Goal: Find specific page/section: Find specific page/section

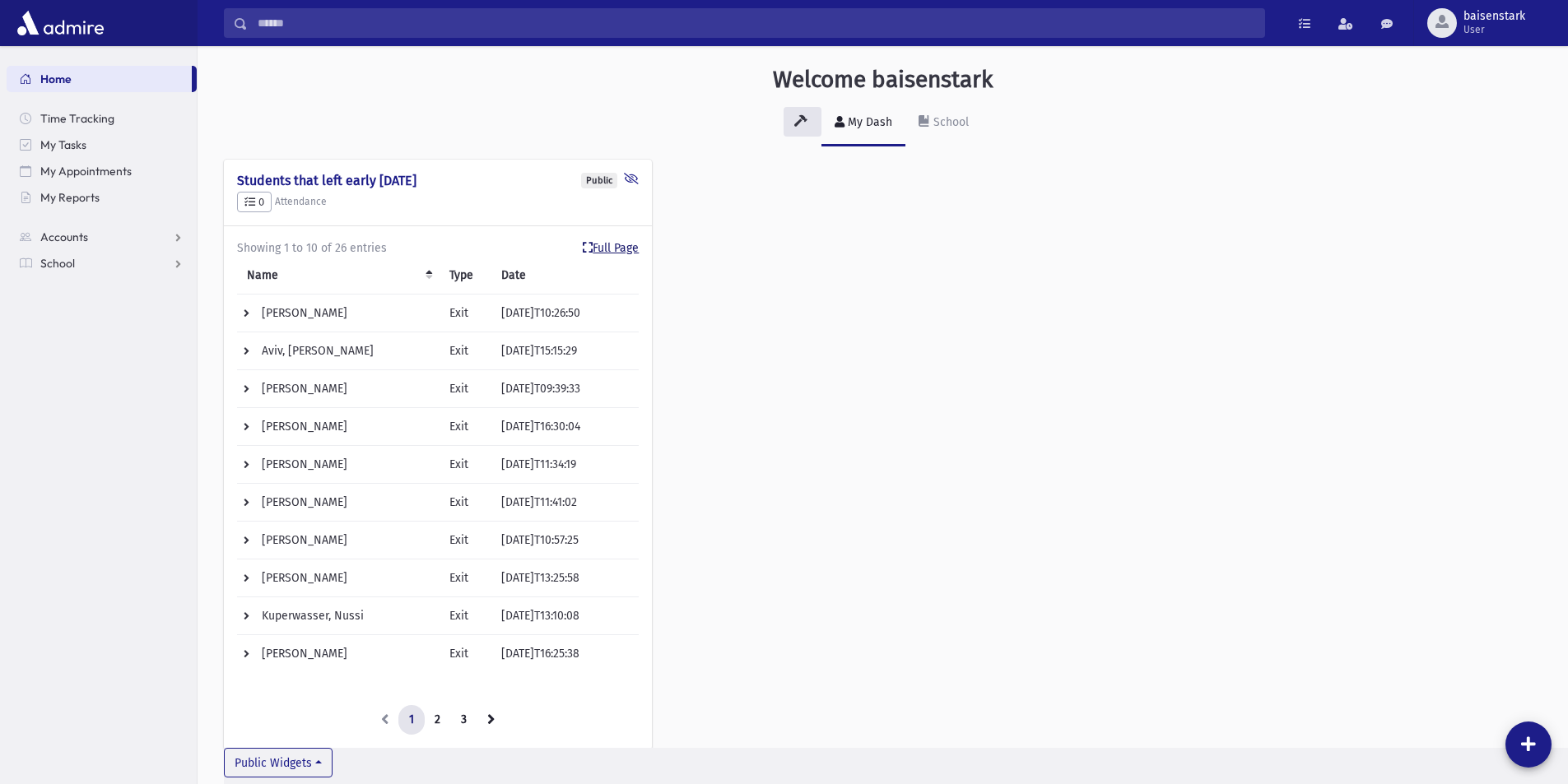
click at [627, 246] on link "Full Page" at bounding box center [610, 248] width 56 height 17
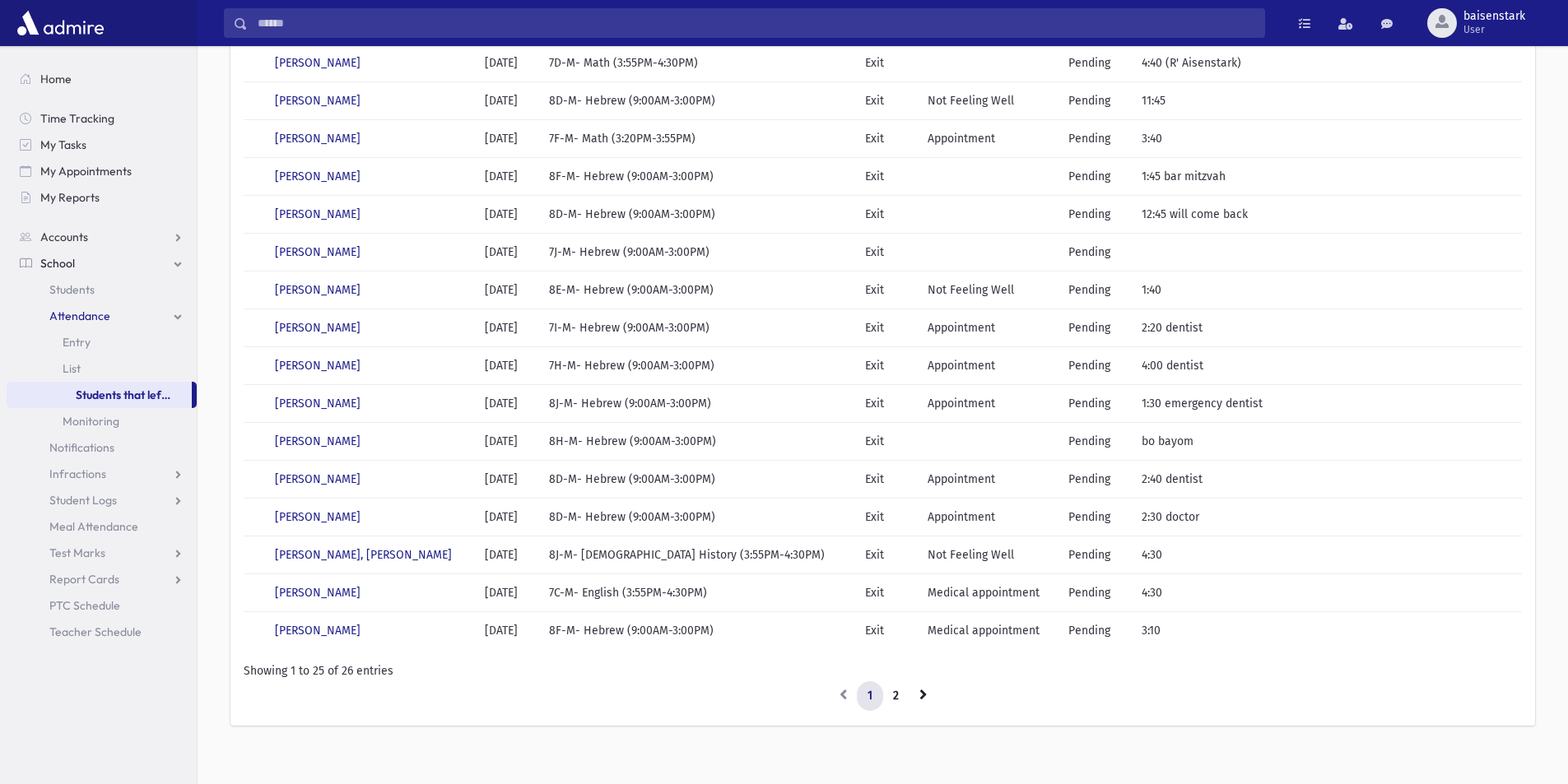
scroll to position [540, 0]
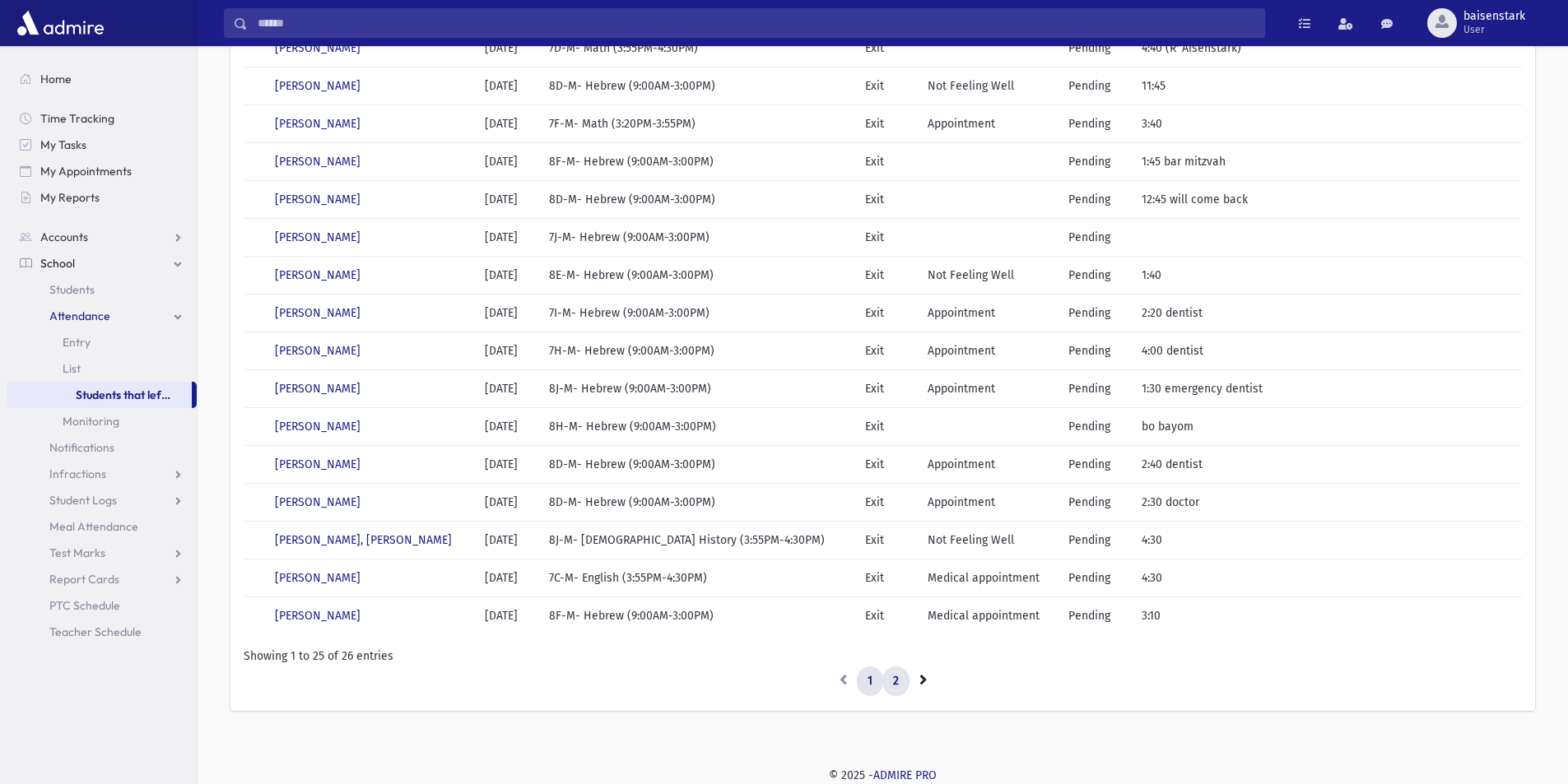
click at [901, 681] on link "2" at bounding box center [895, 681] width 27 height 29
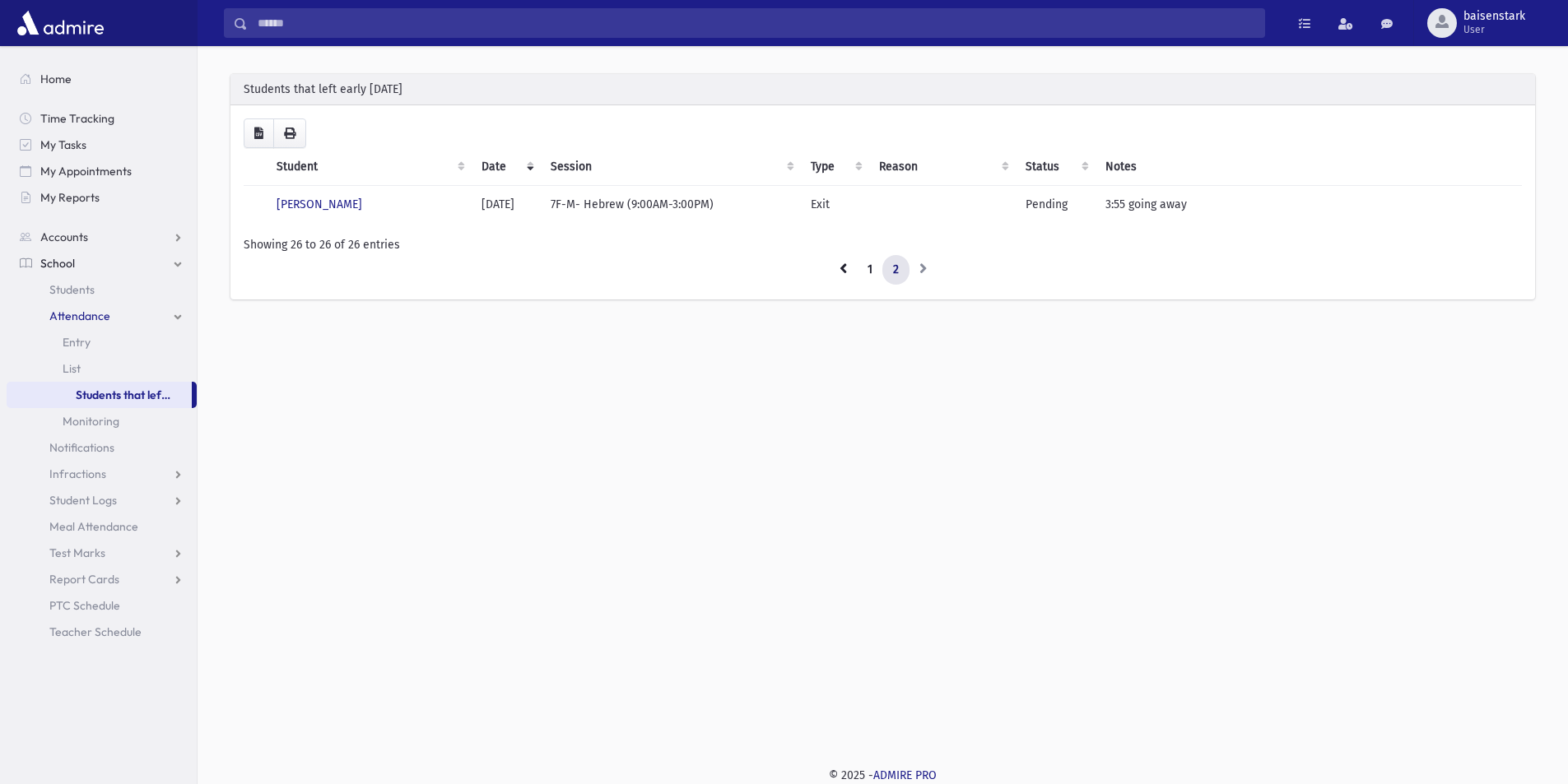
scroll to position [43, 0]
click at [867, 268] on link "1" at bounding box center [870, 270] width 27 height 29
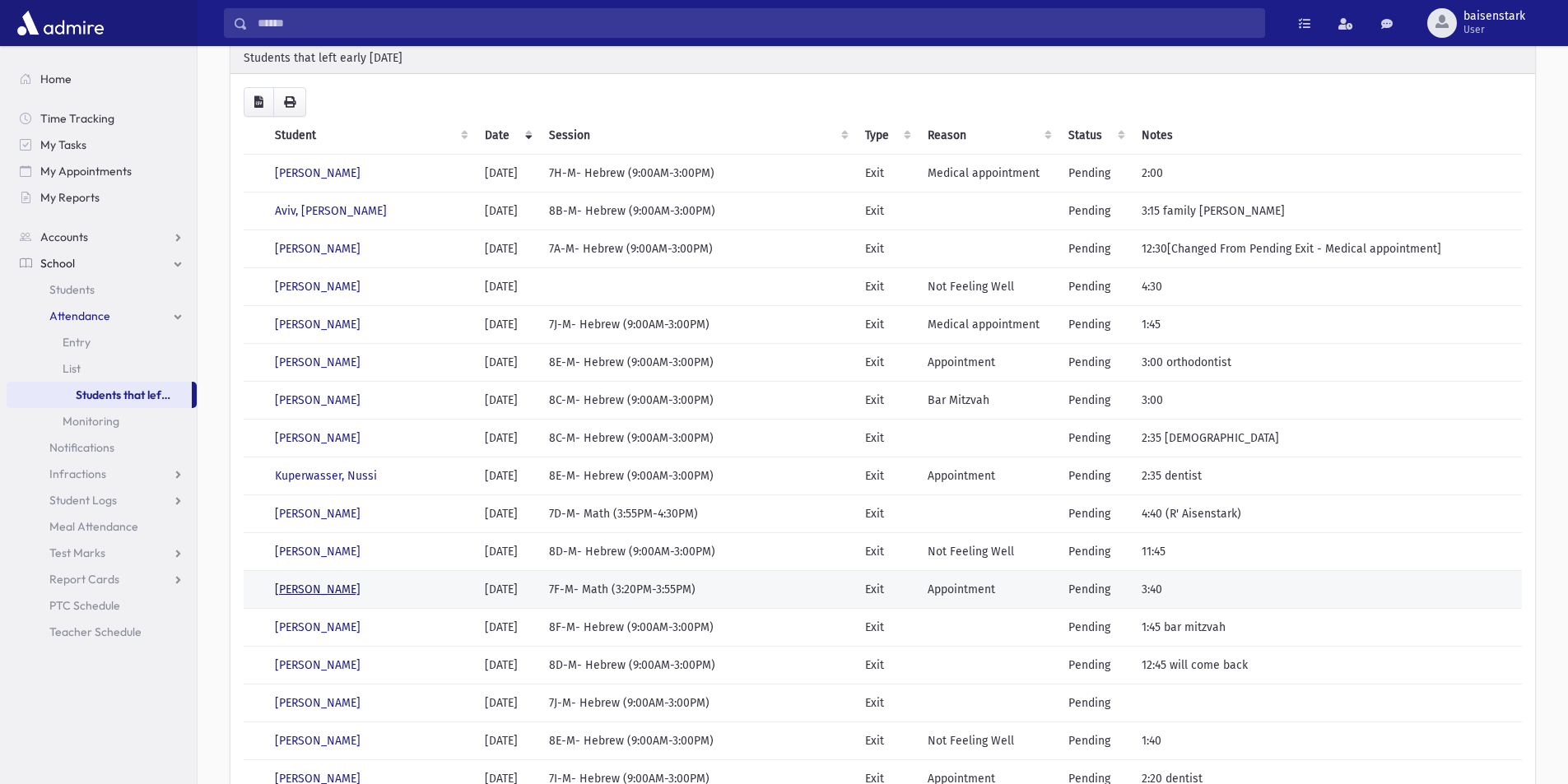
scroll to position [47, 0]
